Goal: Use online tool/utility

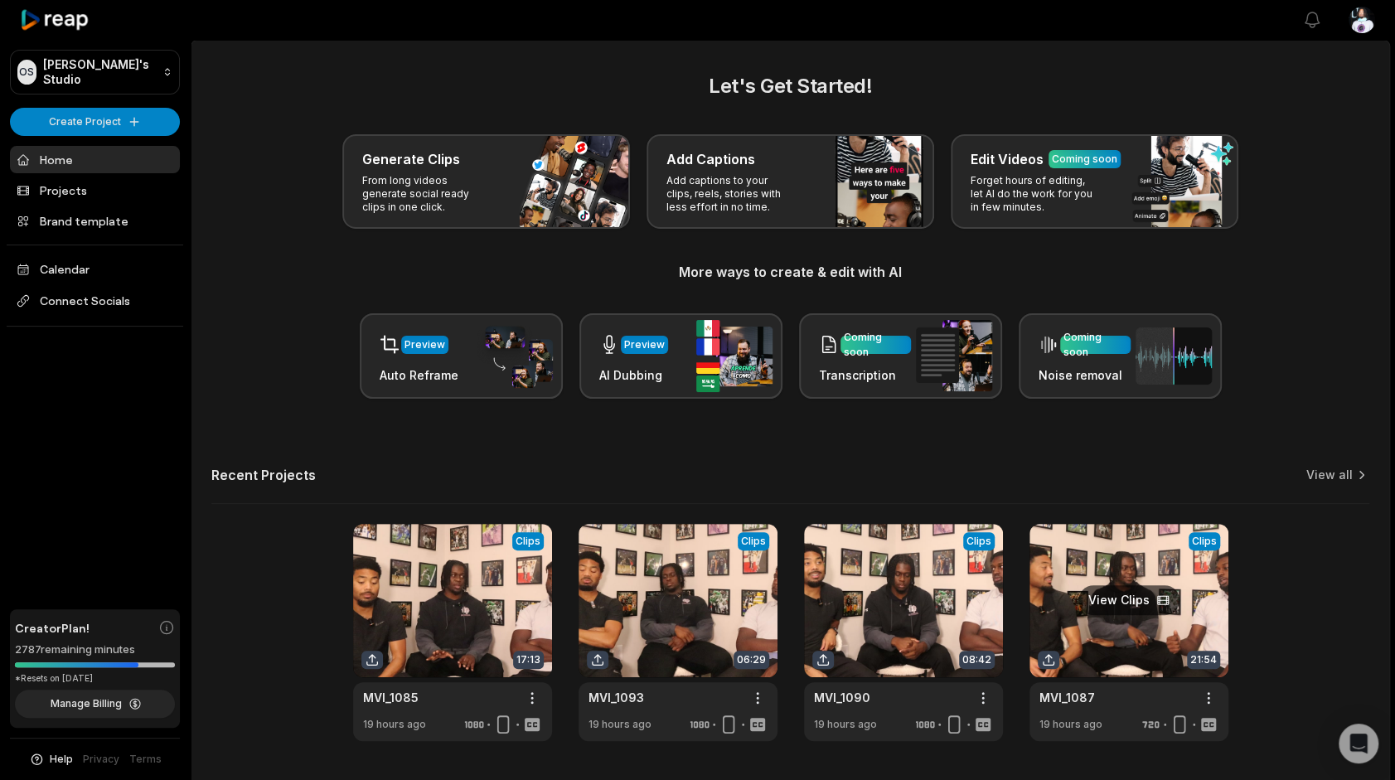
click at [1149, 590] on link at bounding box center [1128, 632] width 199 height 217
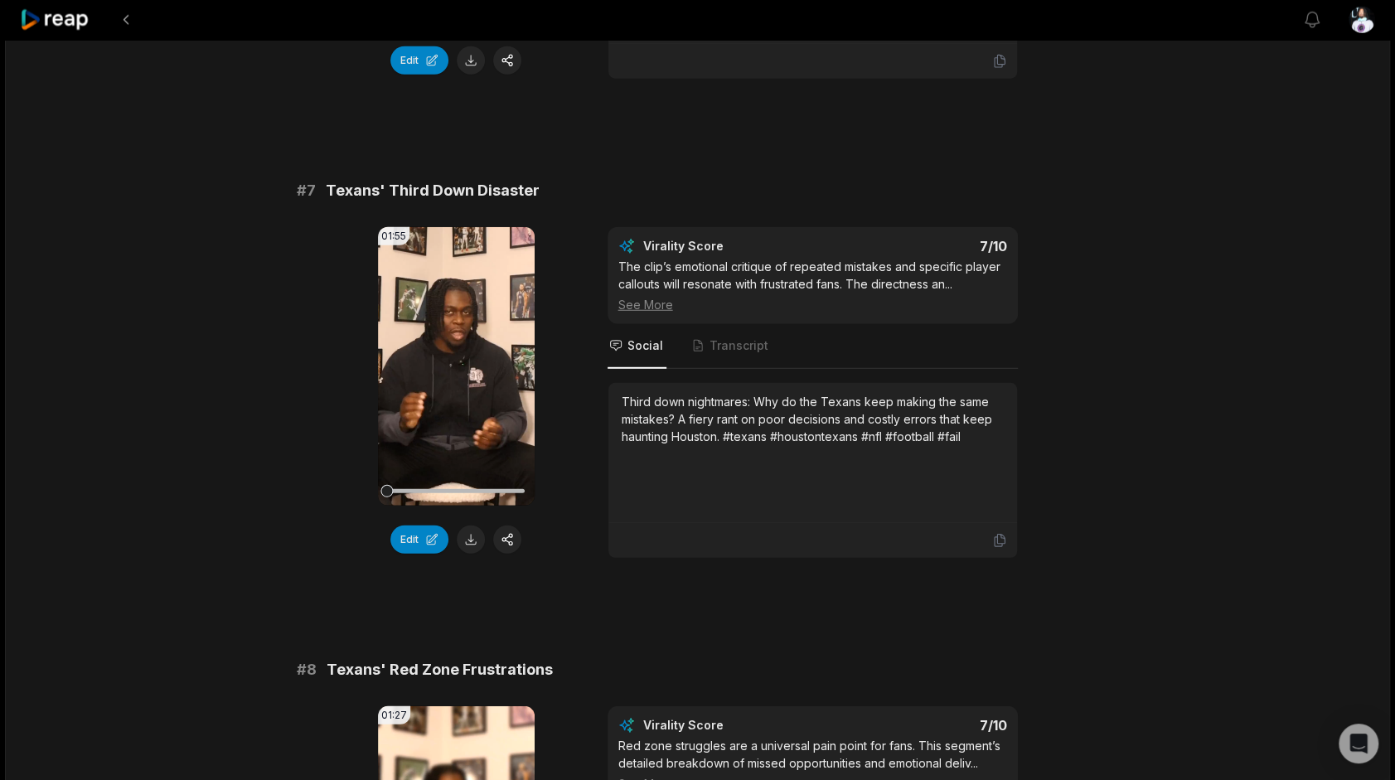
scroll to position [2901, 0]
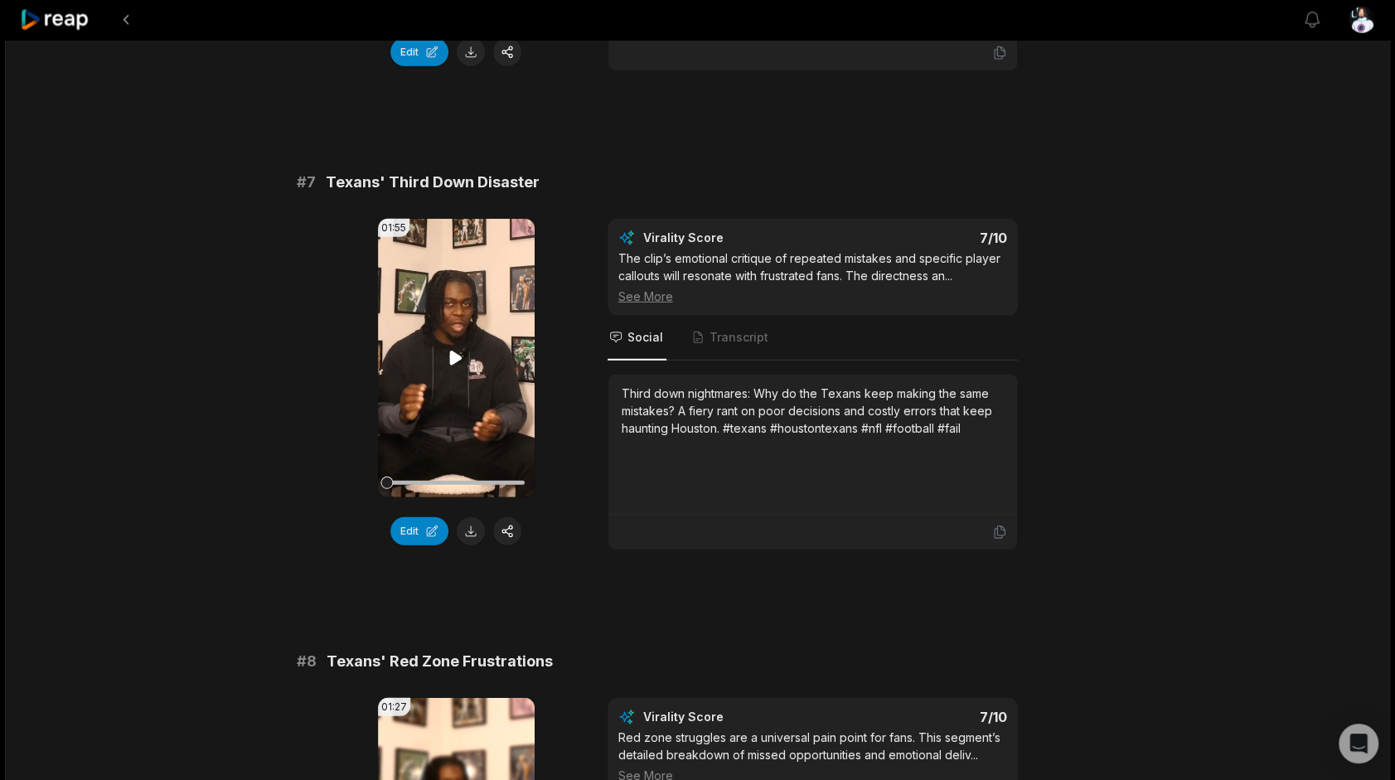
click at [467, 394] on video "Your browser does not support mp4 format." at bounding box center [456, 358] width 157 height 278
click at [420, 517] on button "Edit" at bounding box center [419, 531] width 58 height 28
